Goal: Register for event/course

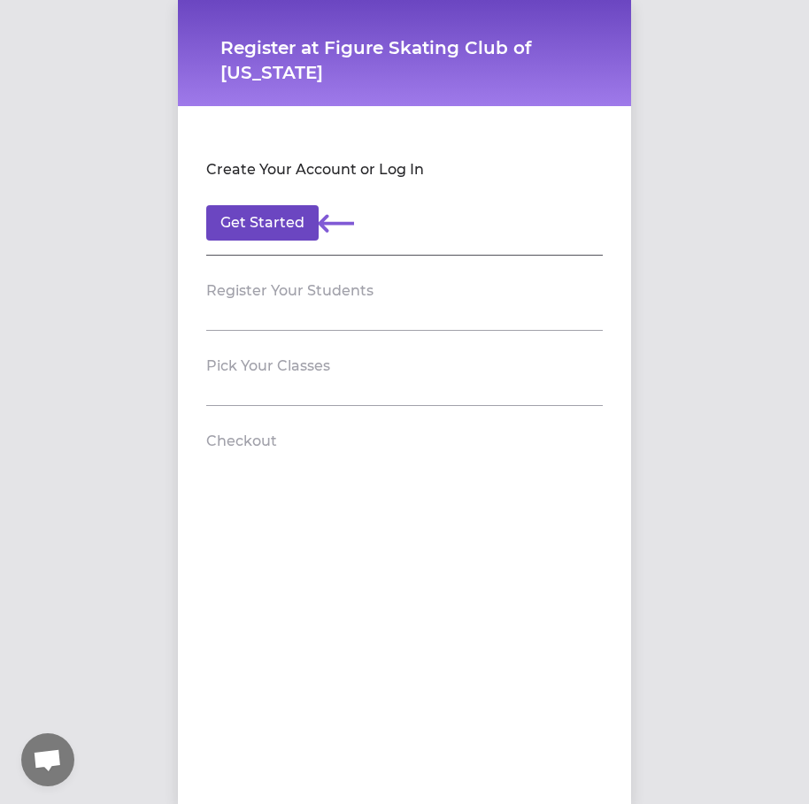
click at [303, 222] on button "Get Started" at bounding box center [262, 222] width 112 height 35
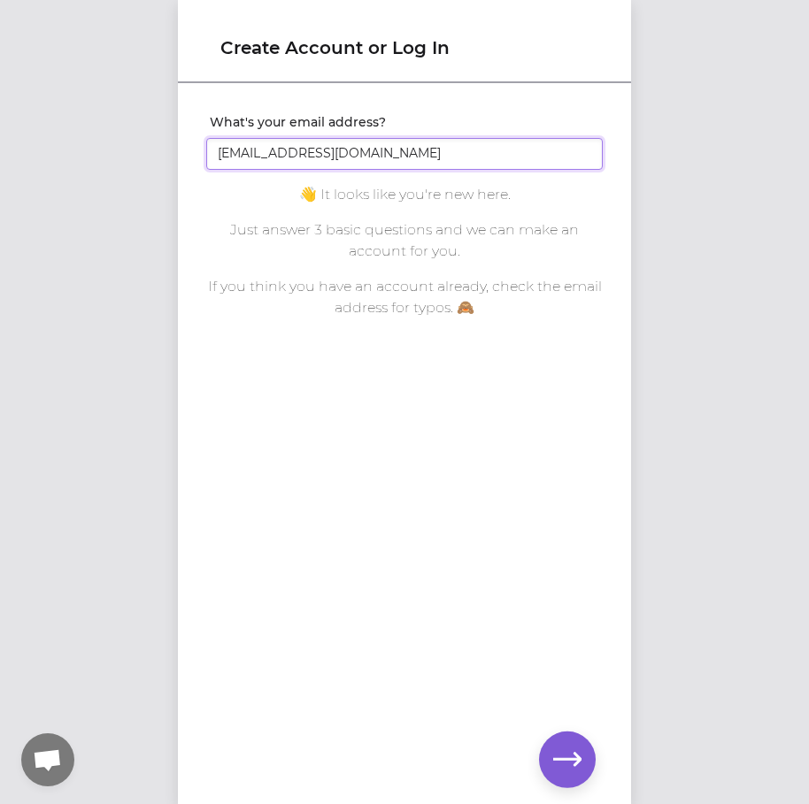
type input "[EMAIL_ADDRESS][DOMAIN_NAME]"
click at [553, 741] on button "button" at bounding box center [567, 760] width 57 height 57
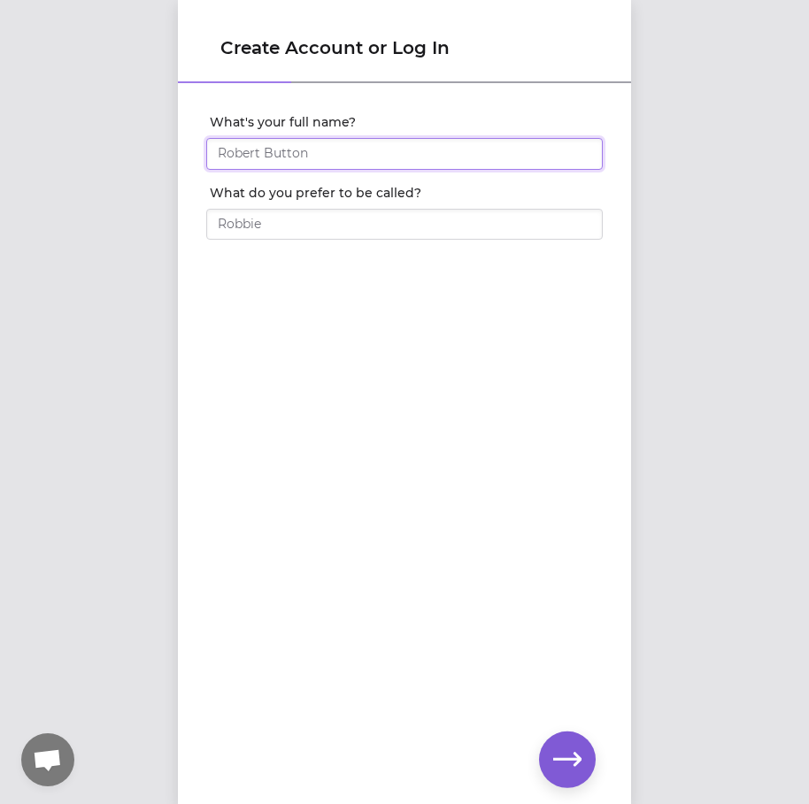
click at [439, 158] on input "What's your full name?" at bounding box center [404, 154] width 396 height 32
type input "[PERSON_NAME]"
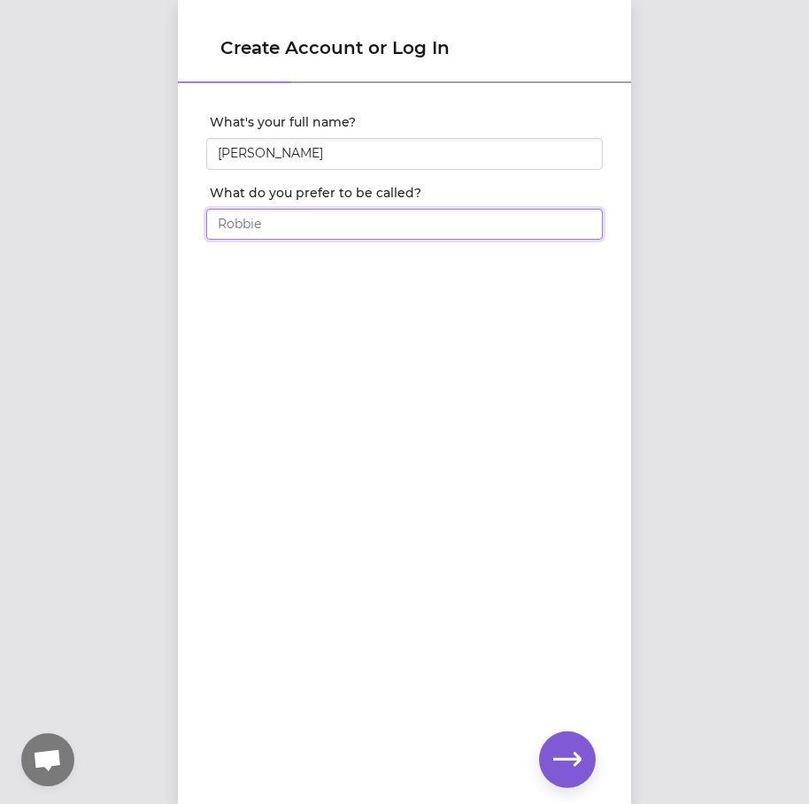
click at [441, 217] on input "What do you prefer to be called?" at bounding box center [404, 225] width 396 height 32
type input ";"
type input "[PERSON_NAME]"
click at [464, 353] on div "What's your full name? [PERSON_NAME] What do you prefer to be called? [PERSON_N…" at bounding box center [404, 415] width 453 height 660
click at [556, 751] on icon "button" at bounding box center [567, 760] width 28 height 28
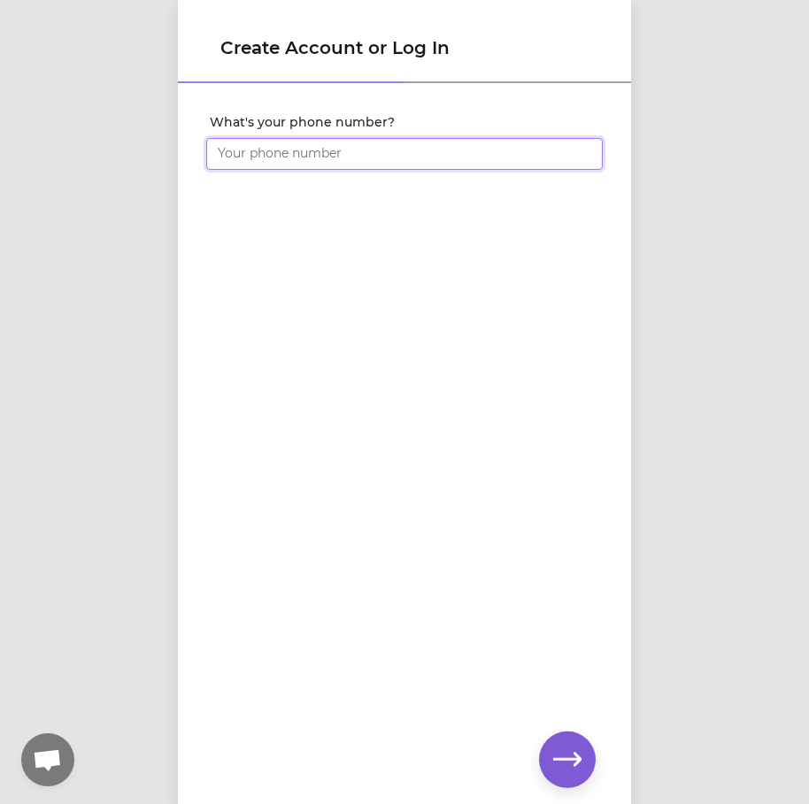
click at [393, 157] on input "What's your phone number?" at bounding box center [404, 154] width 396 height 32
type input "[PHONE_NUMBER]"
click at [454, 330] on div "What's your phone number? [PHONE_NUMBER]" at bounding box center [404, 415] width 453 height 660
click at [585, 758] on button "button" at bounding box center [567, 760] width 57 height 57
click input "submit" at bounding box center [0, 0] width 0 height 0
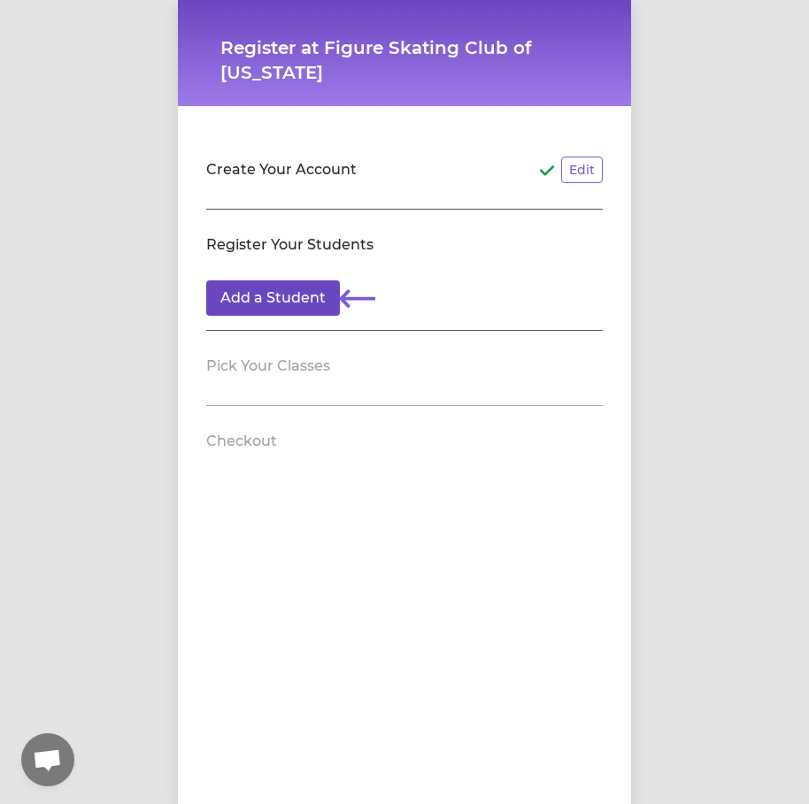
click at [292, 298] on button "Add a Student" at bounding box center [273, 298] width 134 height 35
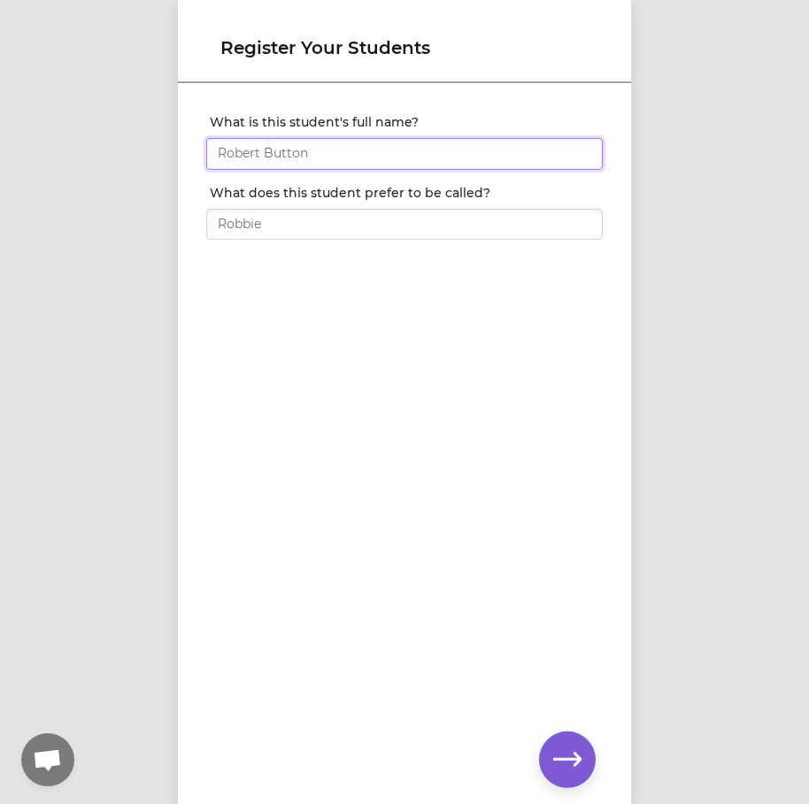
click at [389, 155] on input "What is this student's full name?" at bounding box center [404, 154] width 396 height 32
type input "[PERSON_NAME]"
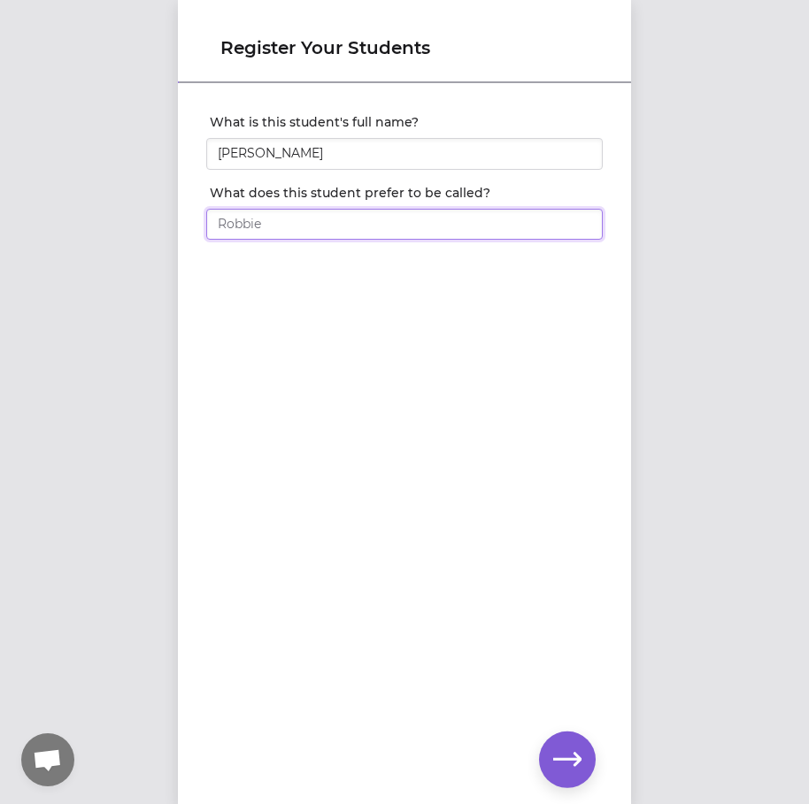
click at [414, 229] on input "What does this student prefer to be called?" at bounding box center [404, 225] width 396 height 32
type input "[PERSON_NAME]"
click at [474, 353] on div "What is this student's full name? [PERSON_NAME] What does this student prefer t…" at bounding box center [404, 415] width 453 height 660
click at [570, 761] on icon "button" at bounding box center [567, 760] width 28 height 28
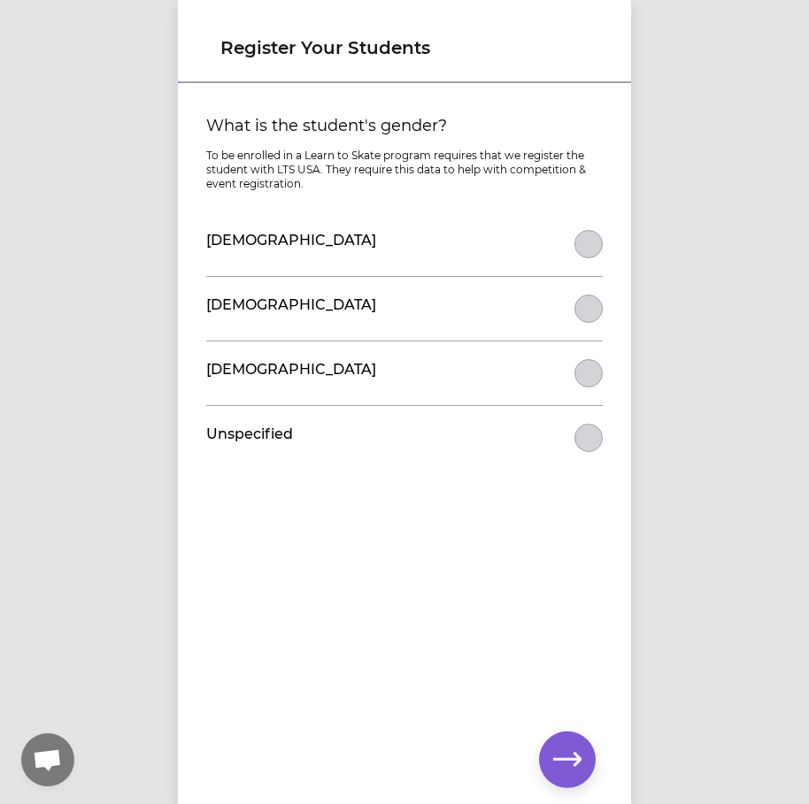
click at [592, 243] on button "What is the student's gender?" at bounding box center [588, 244] width 28 height 28
click at [579, 771] on icon "button" at bounding box center [567, 760] width 28 height 28
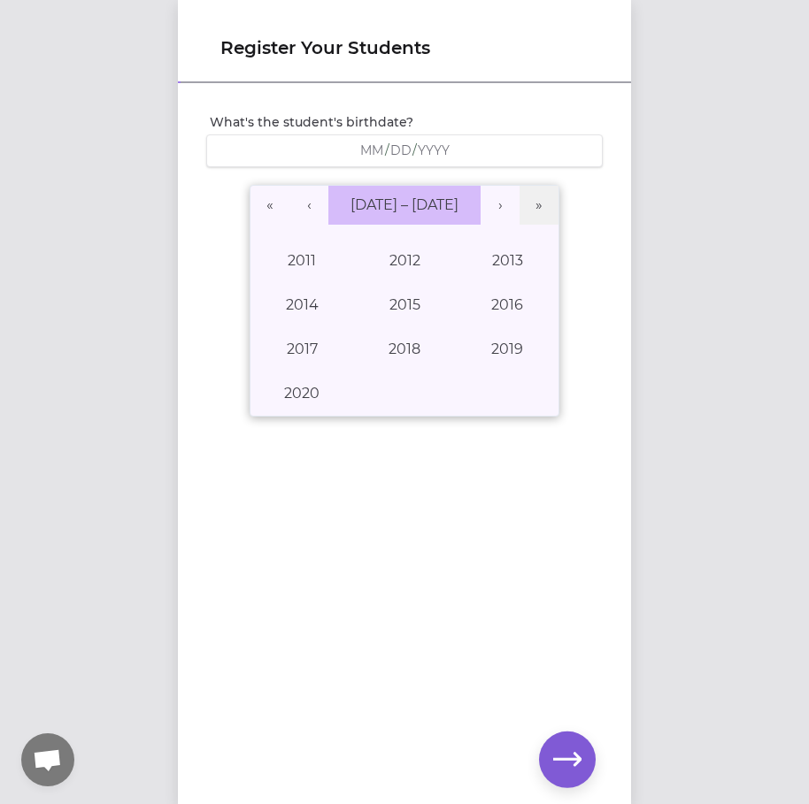
click at [391, 210] on span "[DATE] – [DATE]" at bounding box center [404, 204] width 108 height 17
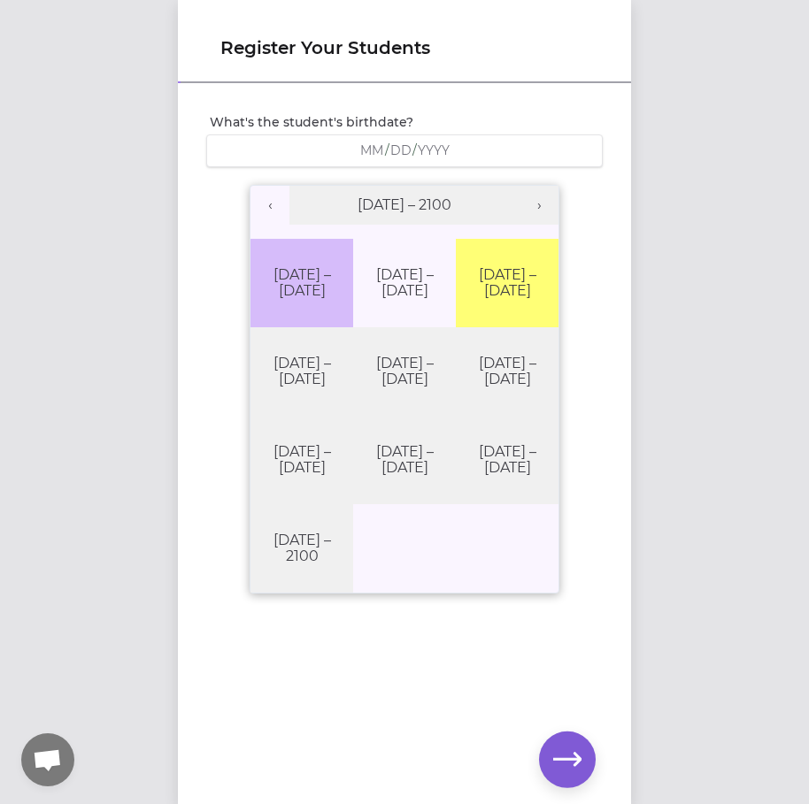
click at [278, 270] on button "[DATE] – [DATE]" at bounding box center [301, 283] width 103 height 88
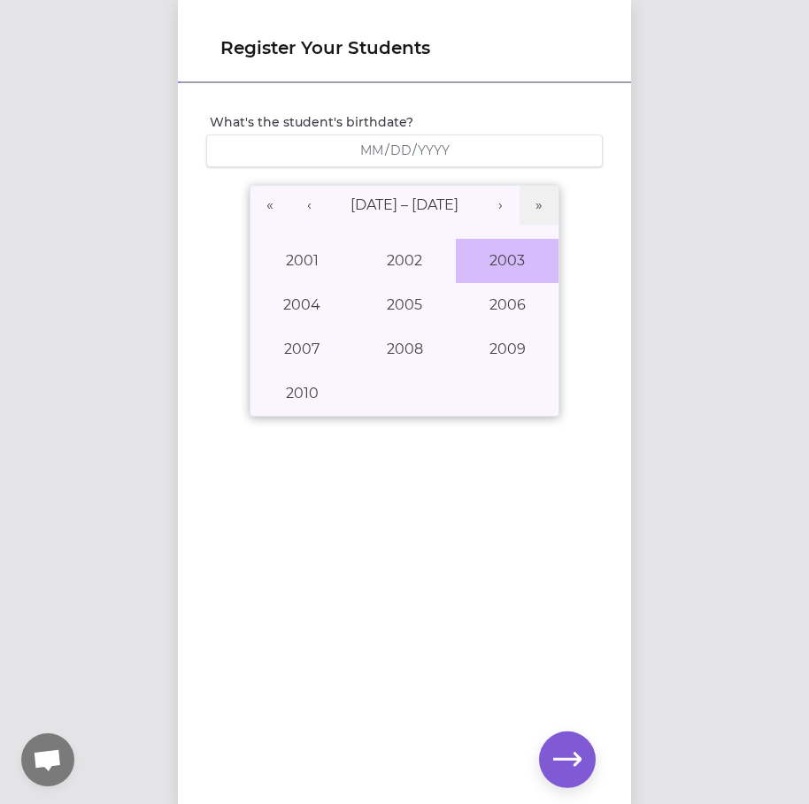
click at [495, 264] on button "2003" at bounding box center [507, 261] width 103 height 44
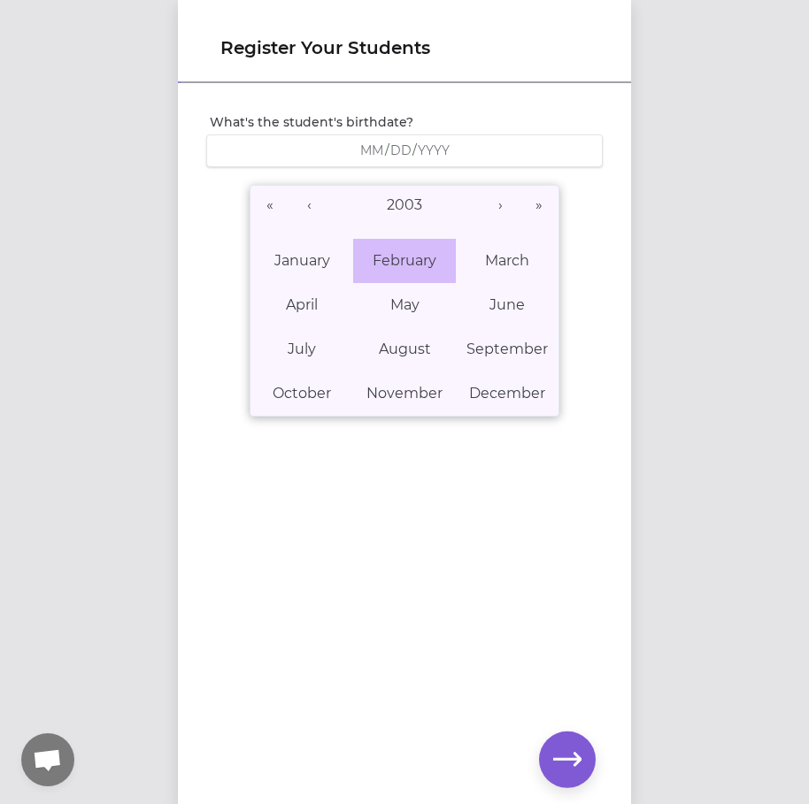
click at [423, 263] on abbr "February" at bounding box center [405, 260] width 64 height 17
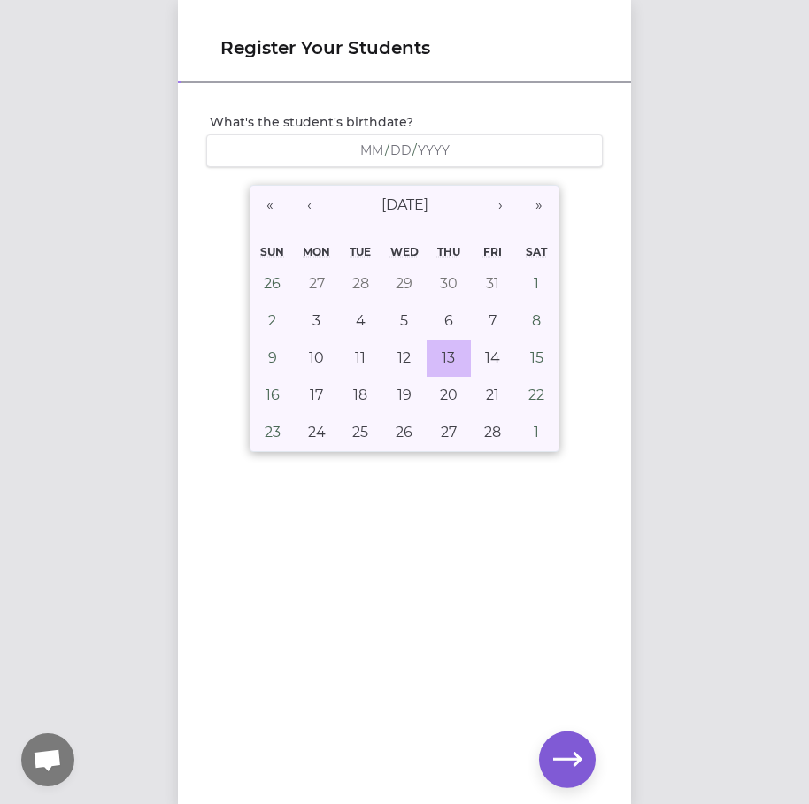
click at [446, 362] on abbr "13" at bounding box center [448, 358] width 13 height 17
type input "[DATE]"
type input "2"
type input "13"
type input "2003"
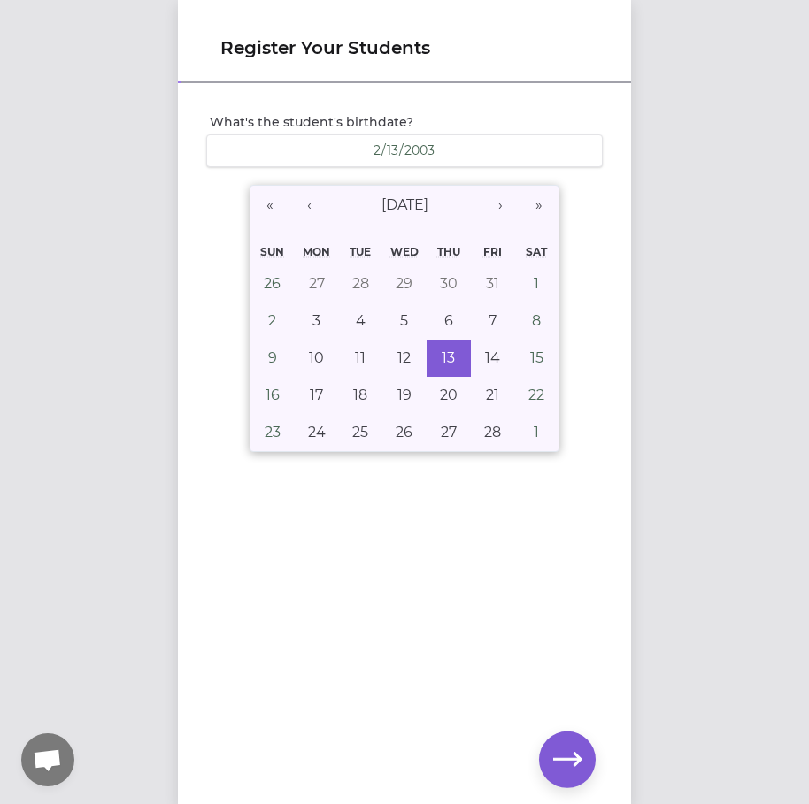
click at [573, 762] on icon "button" at bounding box center [567, 760] width 28 height 28
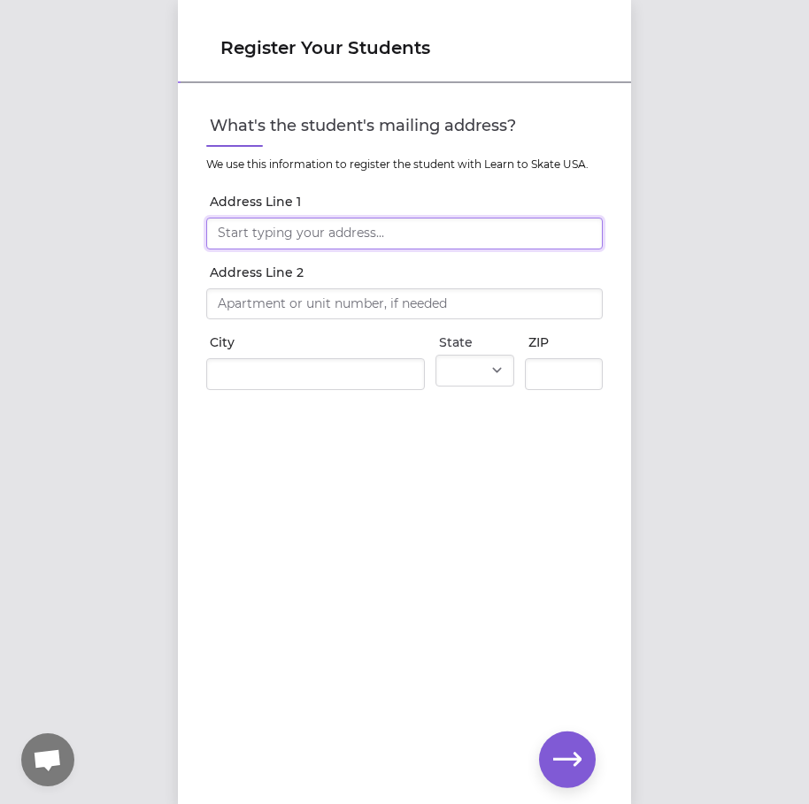
click at [385, 227] on input "Address Line 1" at bounding box center [404, 234] width 396 height 32
type input "[STREET_ADDRESS]"
type input "Baton Rouge"
select select "LA"
type input "70809"
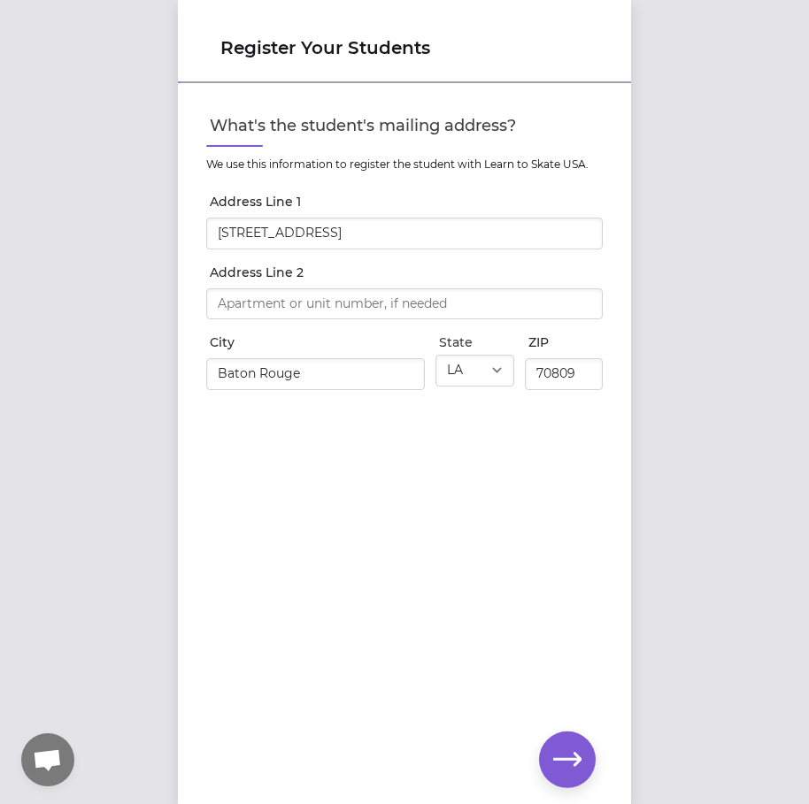
click at [568, 769] on icon "button" at bounding box center [567, 760] width 28 height 28
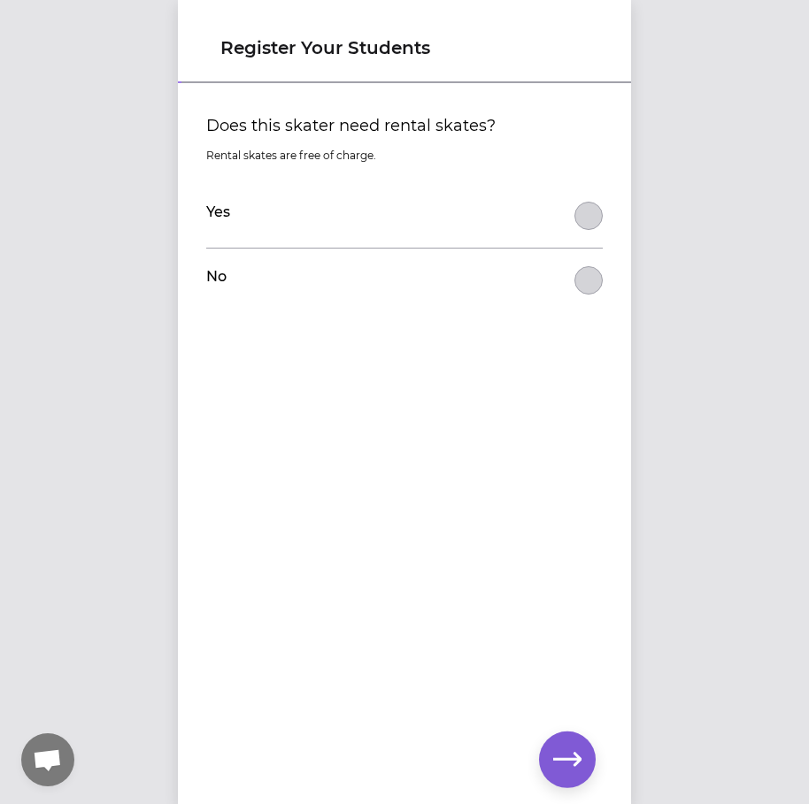
click at [587, 228] on button "Does this skater need rental skates?" at bounding box center [588, 216] width 28 height 28
click at [578, 757] on icon "button" at bounding box center [567, 759] width 28 height 13
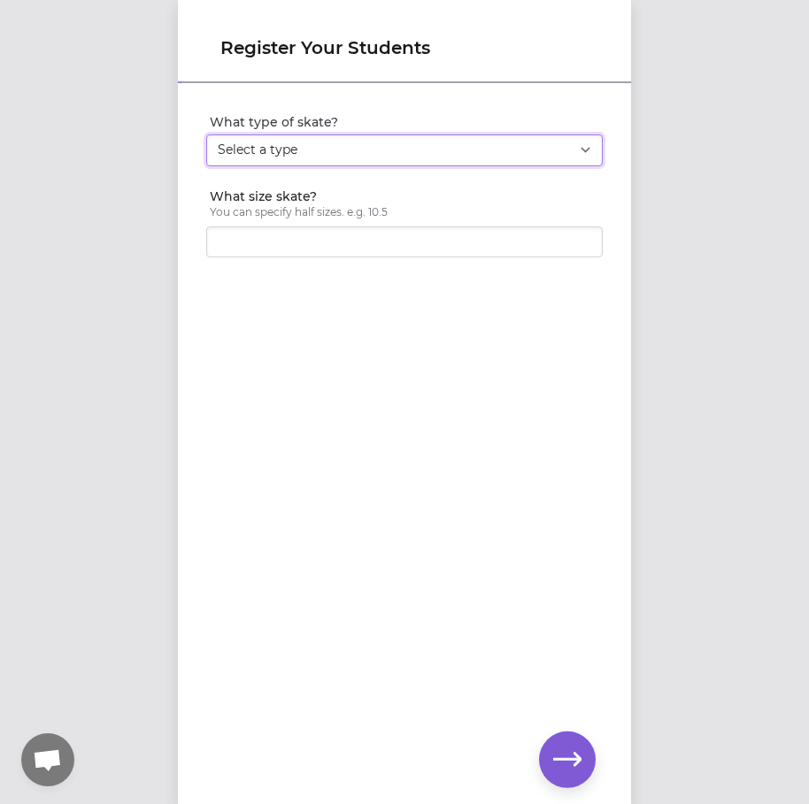
select select "women_figure"
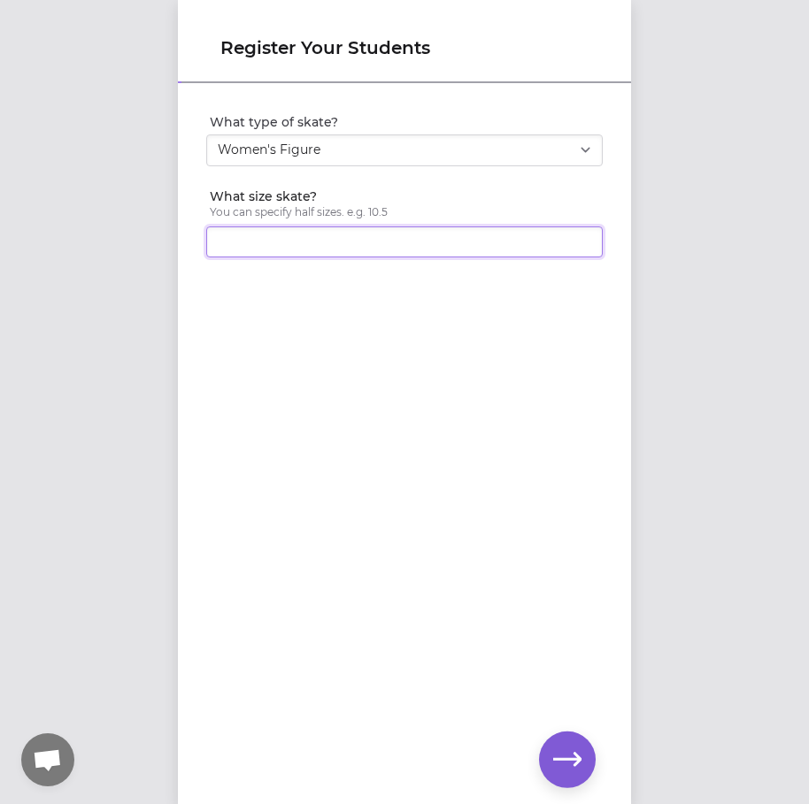
click at [517, 251] on input "What size skate?" at bounding box center [404, 243] width 396 height 32
click at [511, 436] on div "What type of skate? Select a type Youth Figure Men's Figure Women's Figure Men'…" at bounding box center [404, 415] width 453 height 660
click at [456, 248] on input "10.5" at bounding box center [404, 243] width 396 height 32
type input "10"
click at [429, 375] on div "What type of skate? Select a type Youth Figure Men's Figure Women's Figure Men'…" at bounding box center [404, 415] width 453 height 660
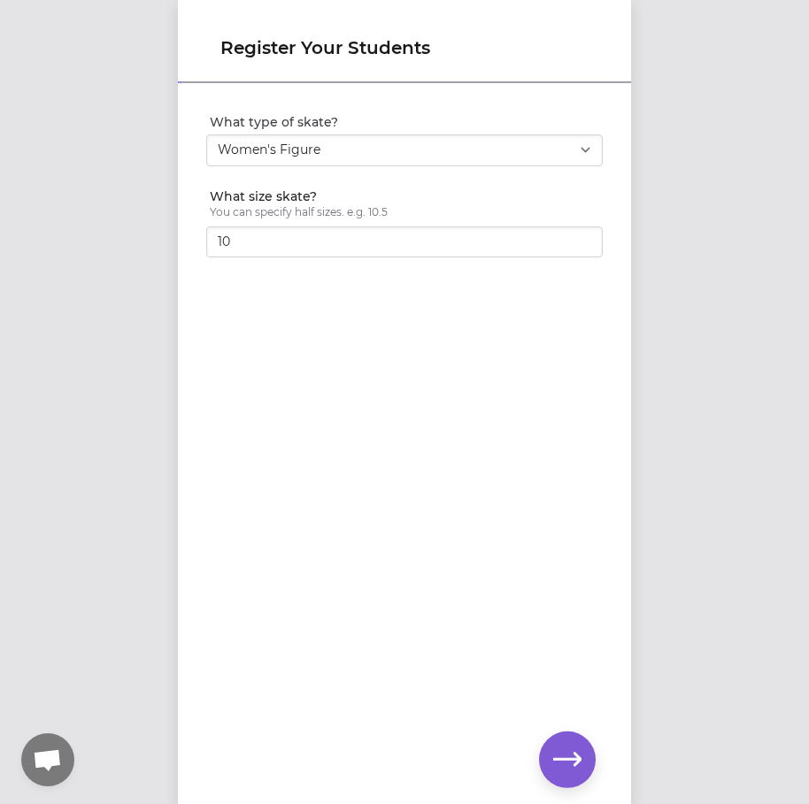
click at [572, 769] on icon "button" at bounding box center [567, 760] width 28 height 28
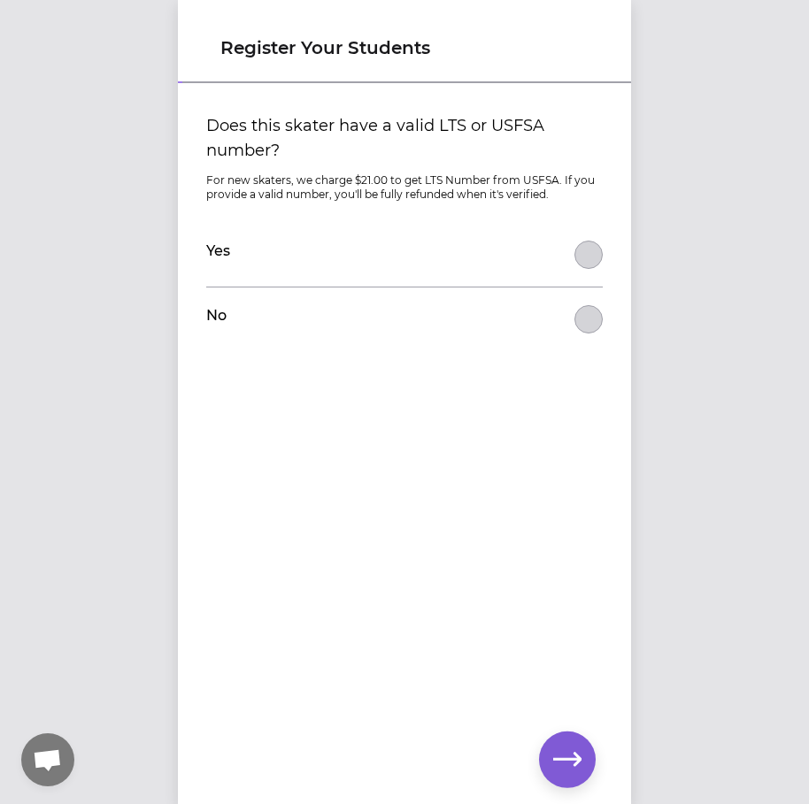
click at [590, 319] on button "Does this skater have a valid LTS or USFSA number?" at bounding box center [588, 319] width 28 height 28
click at [574, 752] on icon "button" at bounding box center [567, 760] width 28 height 28
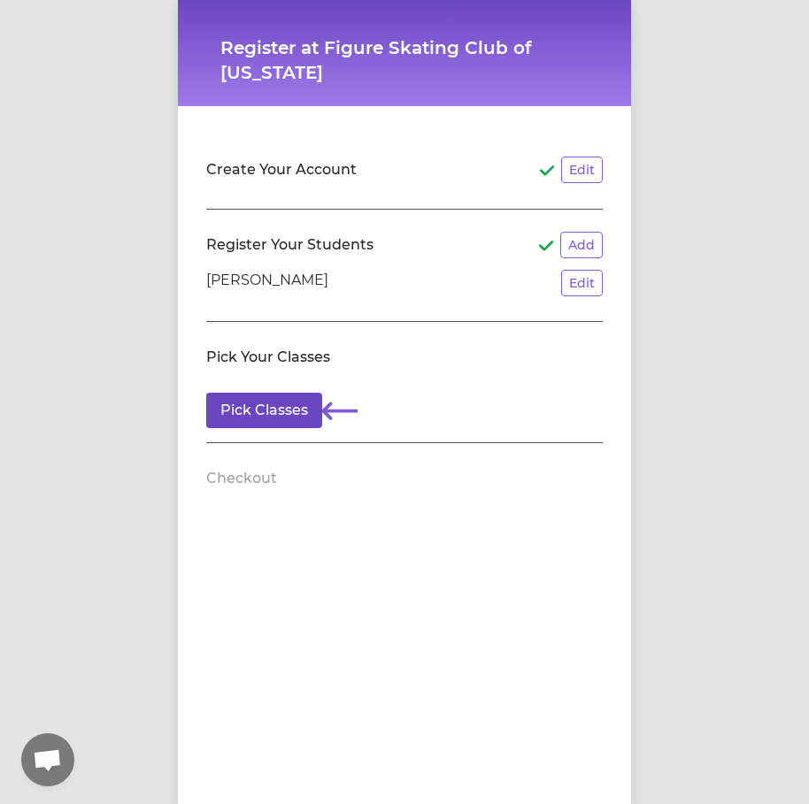
click at [303, 406] on button "Pick Classes" at bounding box center [264, 410] width 116 height 35
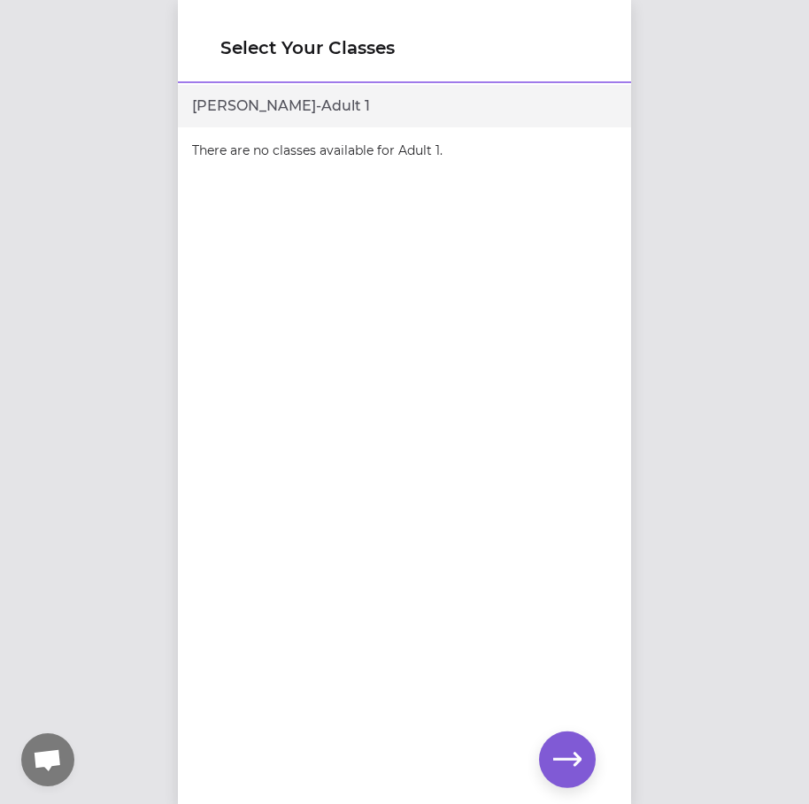
click at [485, 98] on div "[PERSON_NAME] - Adult 1" at bounding box center [404, 106] width 453 height 42
click at [564, 757] on icon "button" at bounding box center [567, 760] width 28 height 28
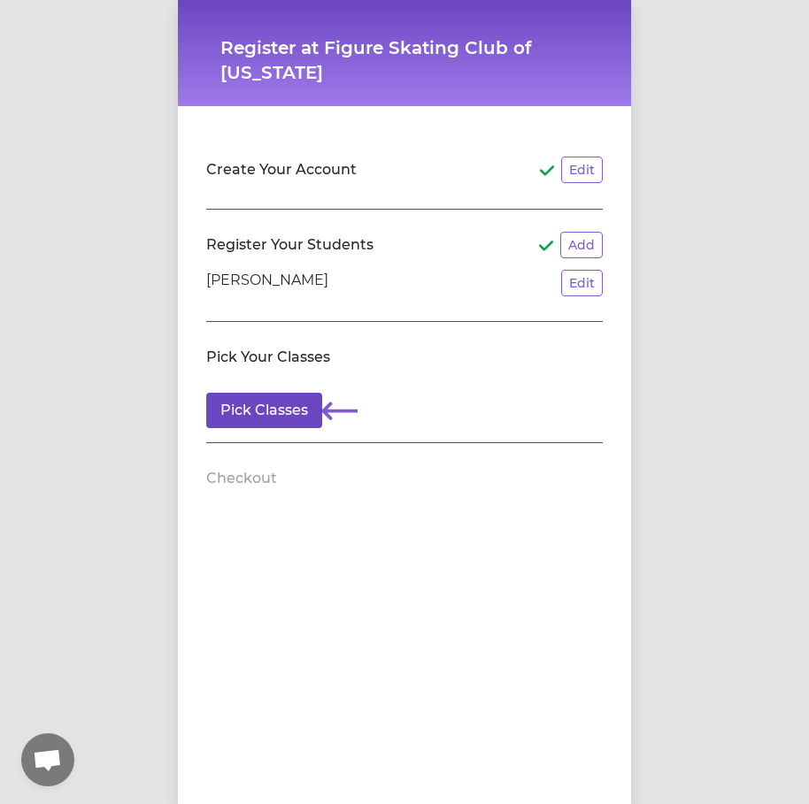
click at [304, 407] on button "Pick Classes" at bounding box center [264, 410] width 116 height 35
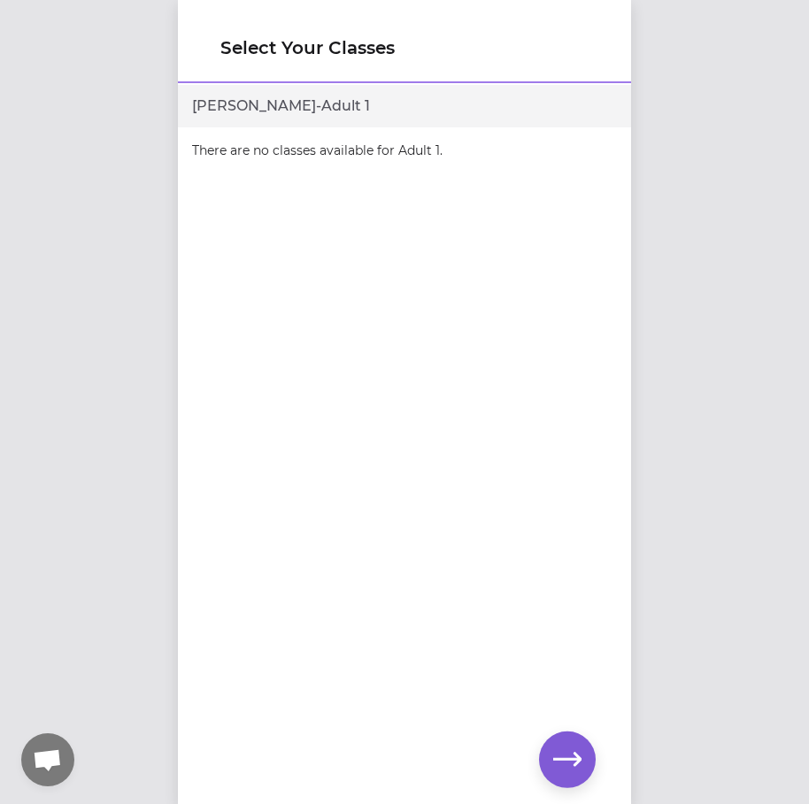
click at [436, 138] on p "There are no classes available for Adult 1." at bounding box center [404, 150] width 453 height 46
click at [446, 106] on div "[PERSON_NAME] - Adult 1" at bounding box center [404, 106] width 453 height 42
click at [559, 761] on icon "button" at bounding box center [567, 760] width 28 height 28
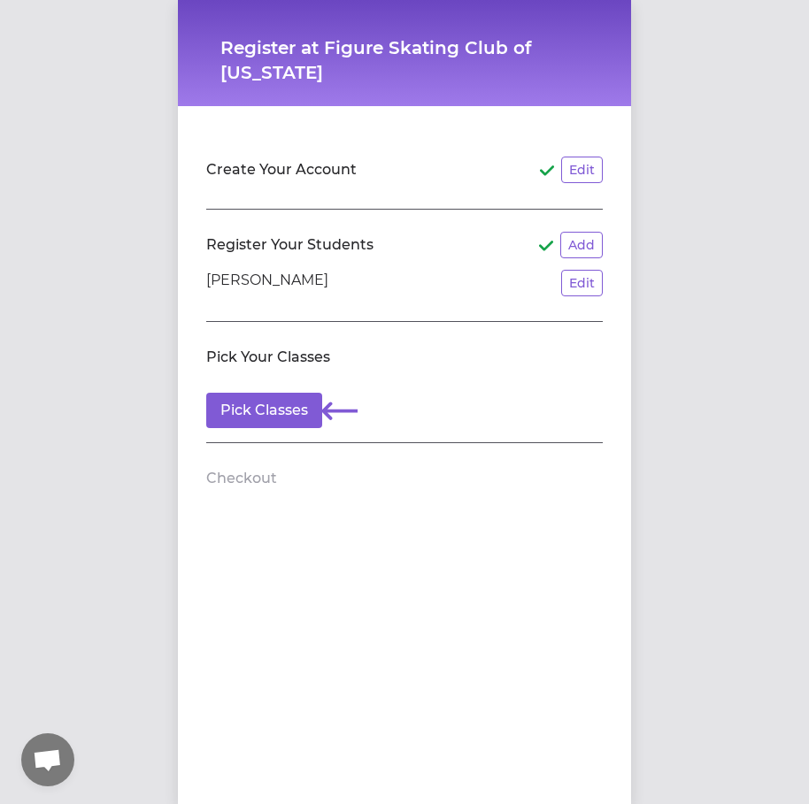
click at [53, 776] on span "Open chat" at bounding box center [47, 760] width 53 height 53
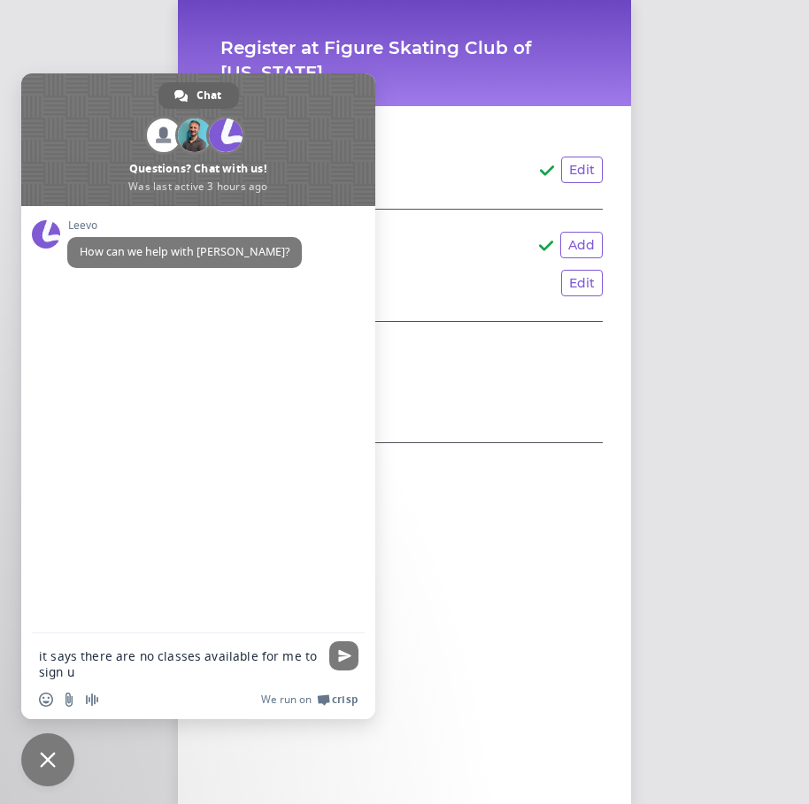
type textarea "it says there are no classes available for me to sign up"
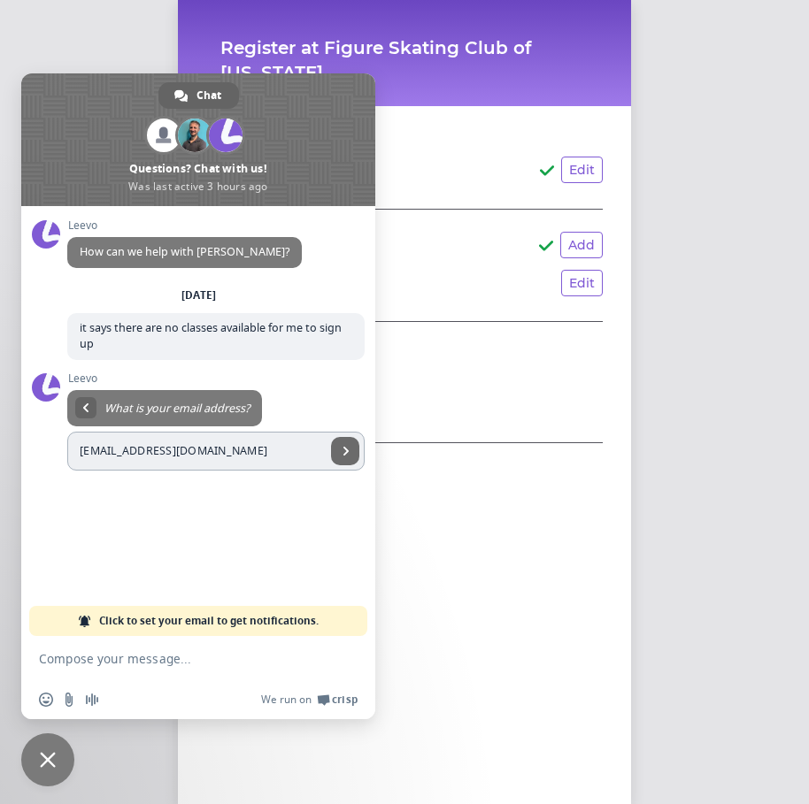
type input "[EMAIL_ADDRESS][DOMAIN_NAME]"
click at [347, 450] on span "Send" at bounding box center [346, 451] width 9 height 9
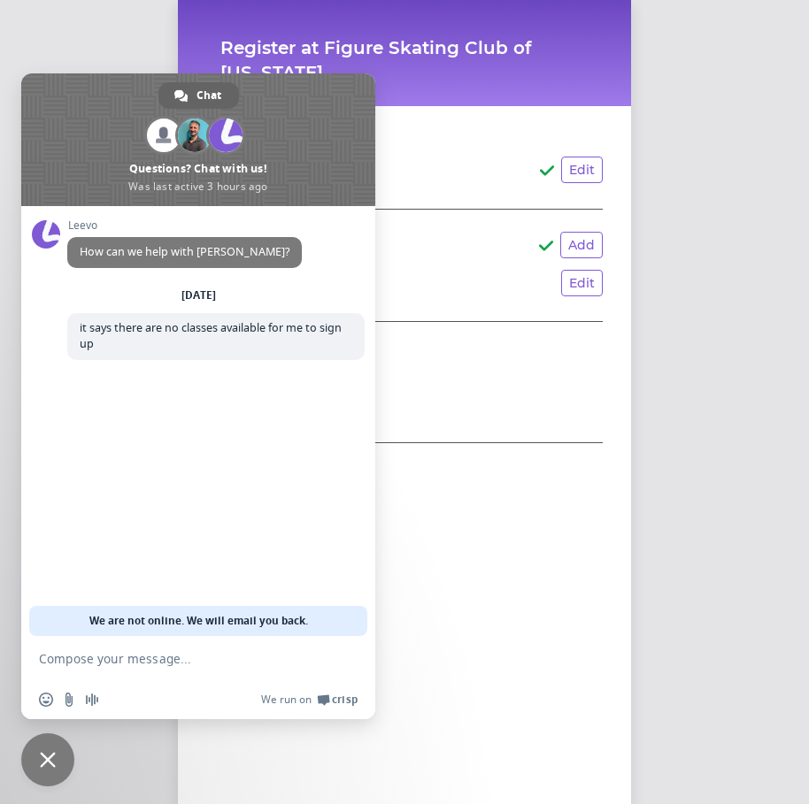
click at [527, 521] on div "Create Your Account Edit Register Your Students Add [PERSON_NAME] Edit Pick You…" at bounding box center [404, 319] width 453 height 426
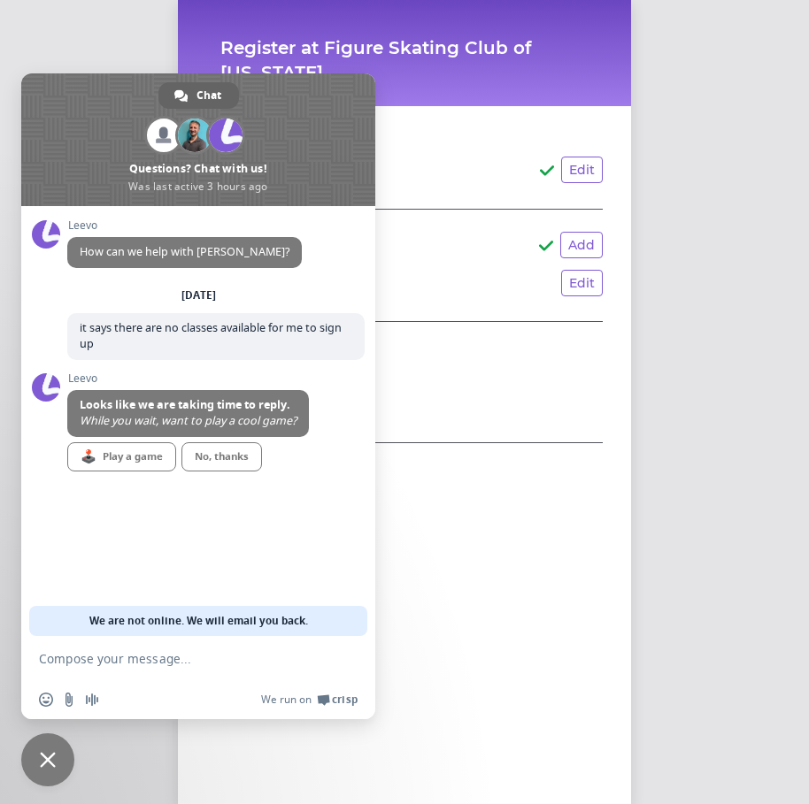
click at [45, 761] on span "Close chat" at bounding box center [48, 760] width 16 height 16
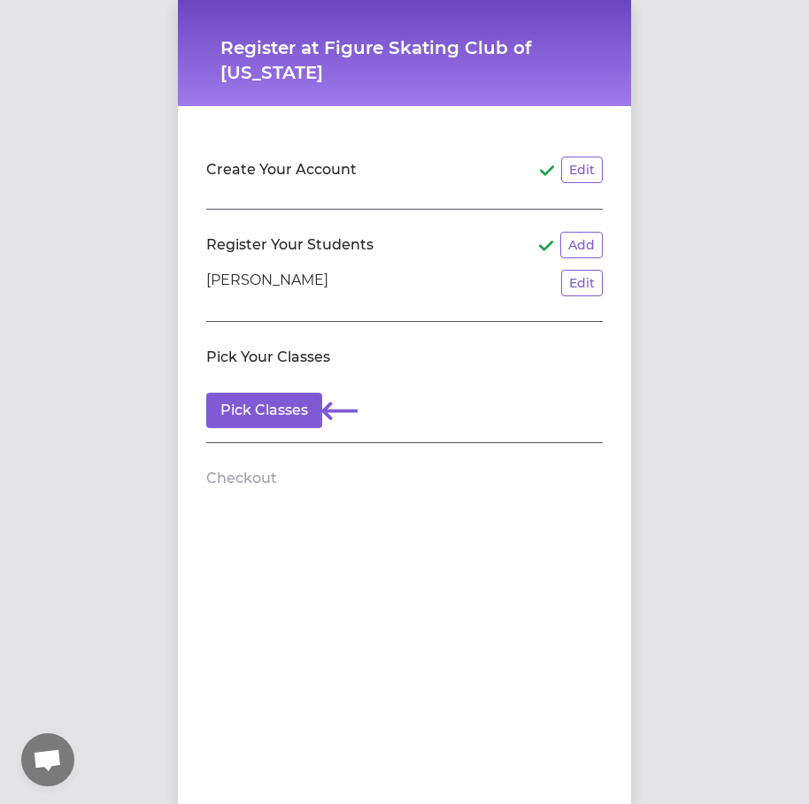
click at [258, 486] on h2 "Checkout" at bounding box center [241, 478] width 71 height 21
